Goal: Information Seeking & Learning: Find specific fact

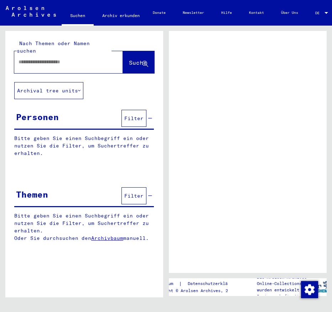
click at [61, 58] on input "text" at bounding box center [62, 61] width 87 height 7
type input "*****"
click at [129, 59] on span "Suche" at bounding box center [138, 62] width 18 height 7
click at [56, 58] on input "*****" at bounding box center [62, 61] width 87 height 7
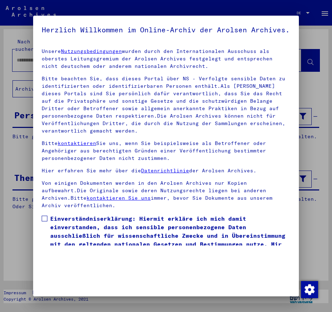
click at [45, 222] on span at bounding box center [45, 219] width 6 height 6
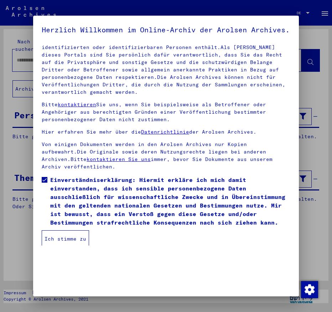
scroll to position [41, 0]
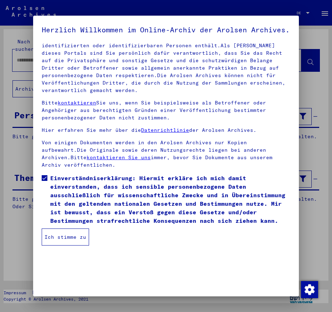
click at [61, 246] on button "Ich stimme zu" at bounding box center [65, 237] width 47 height 17
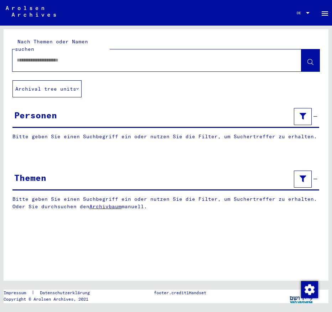
click at [56, 57] on input "text" at bounding box center [150, 60] width 267 height 7
type input "**********"
click at [306, 55] on button at bounding box center [310, 60] width 18 height 22
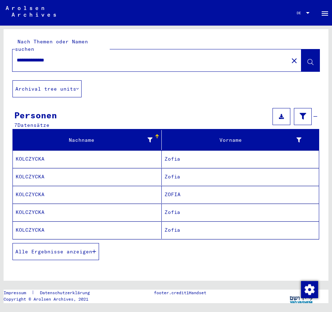
click at [35, 152] on mat-cell "KOLCZYCKA" at bounding box center [87, 159] width 149 height 17
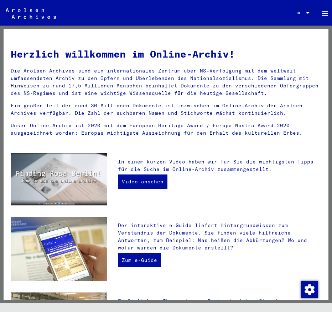
click at [107, 22] on mat-toolbar "Suchen Archiv erkunden Detailfragen/-infos zu den Dokumenten? Stelle hier einen…" at bounding box center [166, 13] width 332 height 26
click at [309, 14] on div at bounding box center [307, 13] width 6 height 4
click at [302, 22] on span "Deutsch" at bounding box center [303, 23] width 15 height 5
click at [111, 28] on div "Herzlich willkommen im Online-Archiv! Die Arolsen Archives sind ein internation…" at bounding box center [166, 165] width 332 height 278
click at [65, 17] on mat-toolbar "Suchen Archiv erkunden Detailfragen/-infos zu den Dokumenten? Stelle hier einen…" at bounding box center [166, 13] width 332 height 26
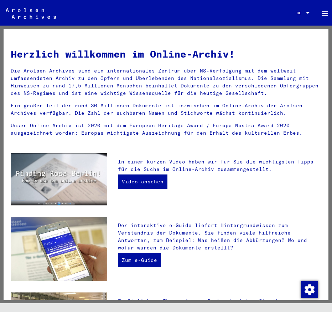
drag, startPoint x: 71, startPoint y: 13, endPoint x: 81, endPoint y: 0, distance: 16.4
click at [71, 12] on mat-toolbar "Suchen Archiv erkunden Detailfragen/-infos zu den Dokumenten? Stelle hier einen…" at bounding box center [166, 13] width 332 height 26
